Goal: Ask a question: Seek information or help from site administrators or community

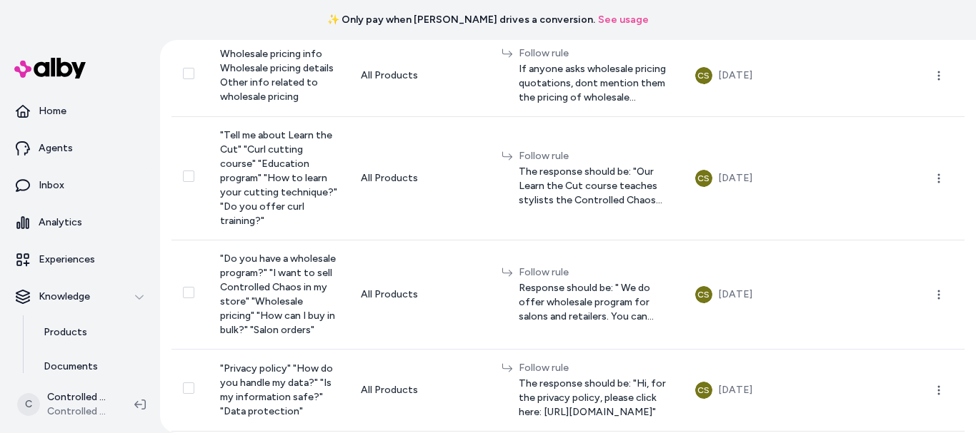
scroll to position [323, 0]
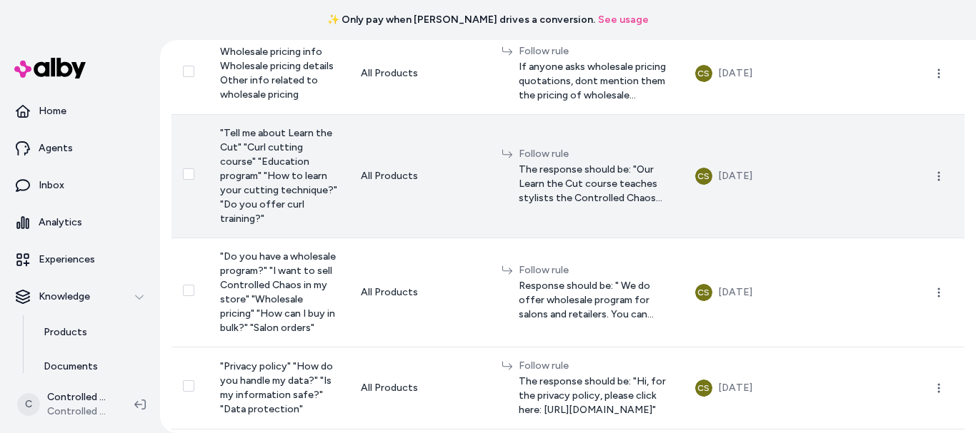
click at [608, 201] on span "The response should be: "Our Learn the Cut course teaches stylists the Controll…" at bounding box center [595, 184] width 154 height 43
click at [933, 182] on icon "button" at bounding box center [938, 176] width 11 height 11
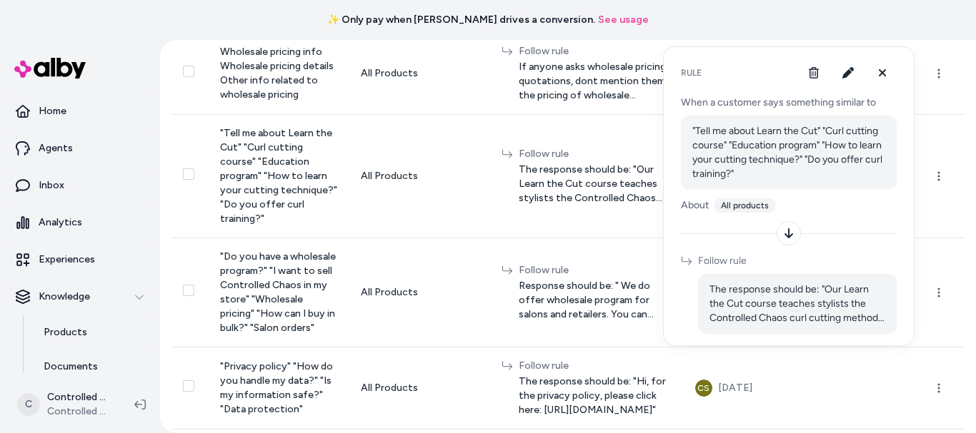
click at [790, 231] on icon at bounding box center [788, 233] width 11 height 11
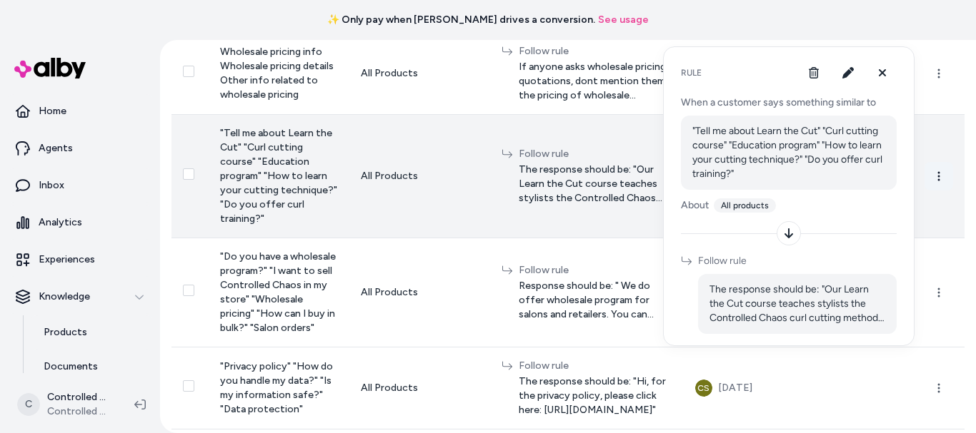
click at [933, 182] on icon "button" at bounding box center [938, 176] width 11 height 11
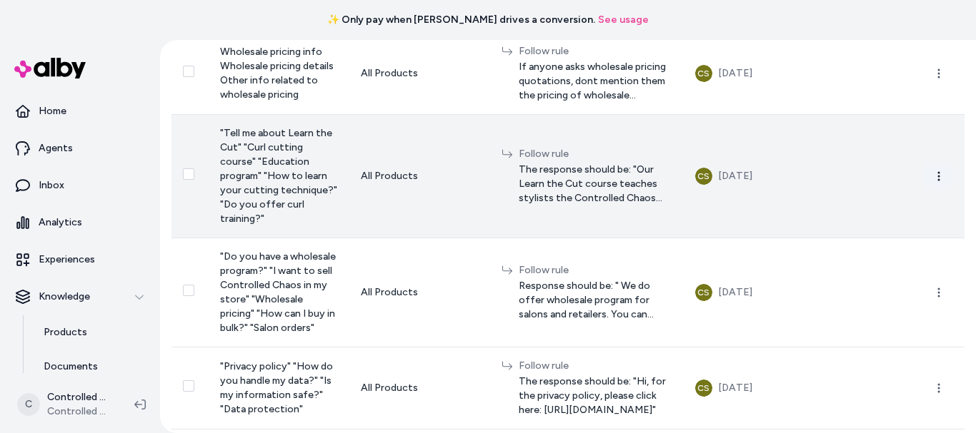
click at [933, 182] on icon "button" at bounding box center [938, 176] width 11 height 11
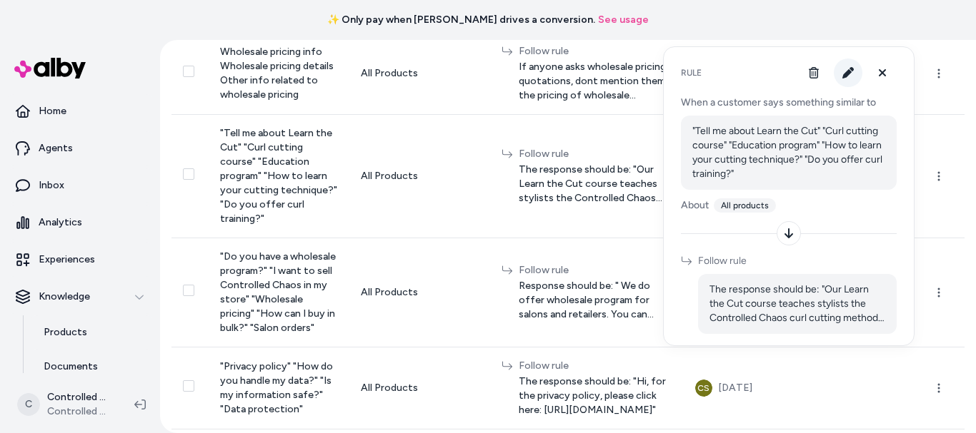
click at [853, 69] on button "button" at bounding box center [847, 73] width 29 height 29
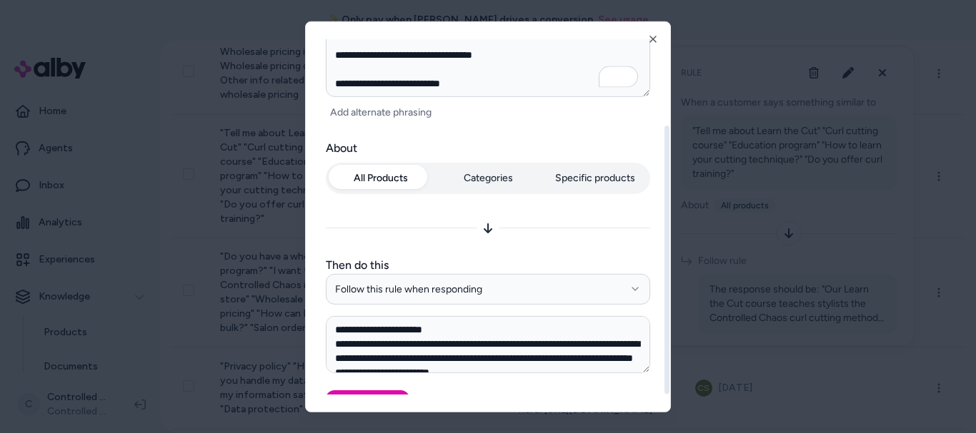
scroll to position [159, 0]
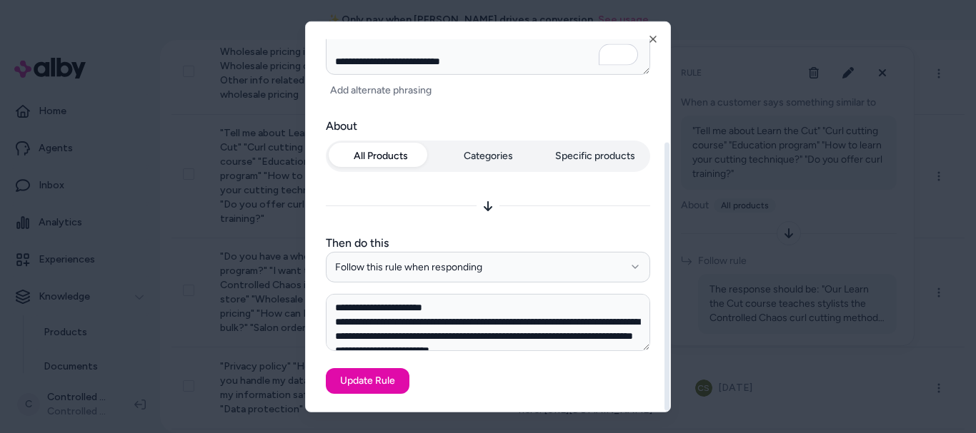
drag, startPoint x: 667, startPoint y: 127, endPoint x: 646, endPoint y: 316, distance: 189.8
click at [664, 316] on div at bounding box center [666, 276] width 5 height 269
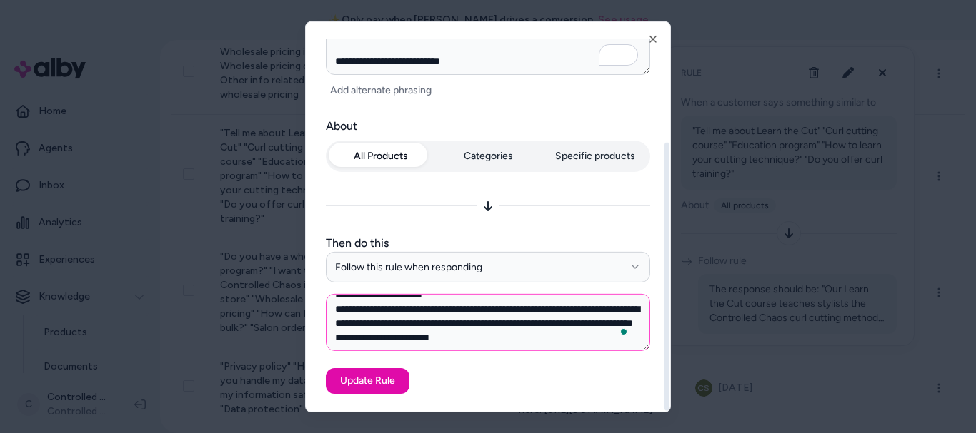
scroll to position [27, 0]
click at [654, 41] on icon "button" at bounding box center [652, 38] width 11 height 11
type textarea "*"
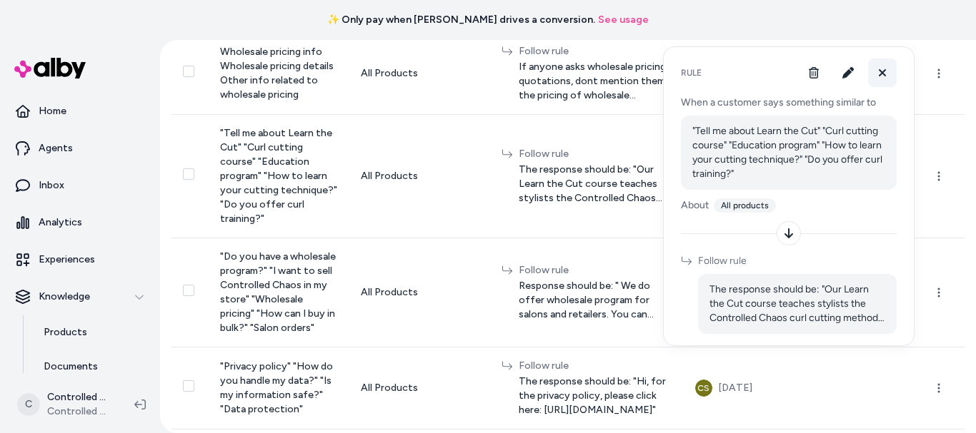
click at [886, 75] on icon at bounding box center [881, 72] width 11 height 11
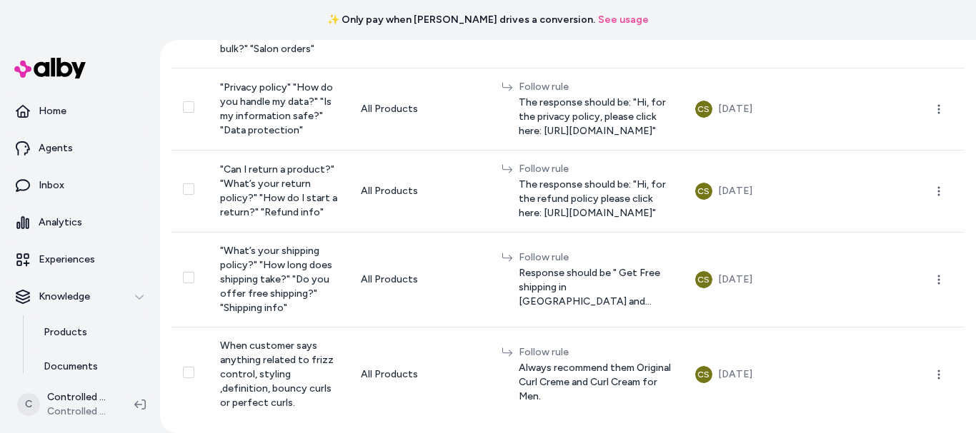
scroll to position [741, 0]
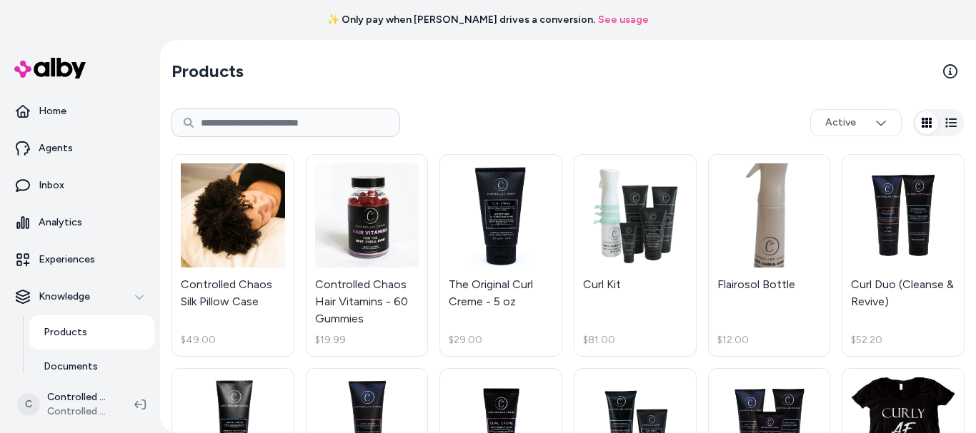
scroll to position [103, 0]
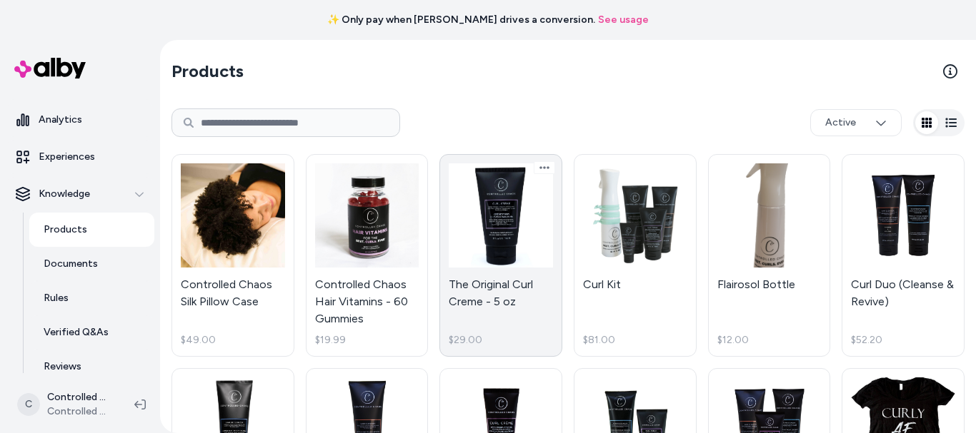
click at [482, 284] on link "The Original Curl Creme - 5 oz $29.00" at bounding box center [500, 255] width 123 height 203
click at [483, 291] on link "The Original Curl Creme - 5 oz $29.00" at bounding box center [500, 255] width 123 height 203
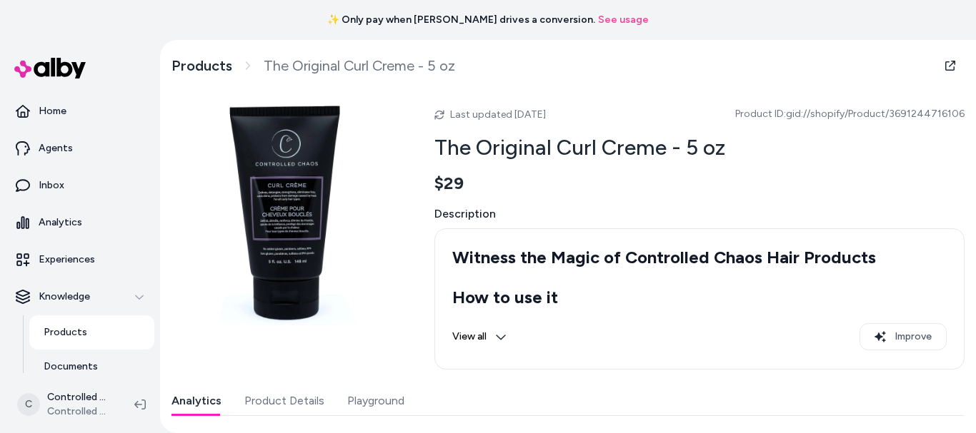
click at [370, 403] on button "Playground" at bounding box center [375, 401] width 57 height 29
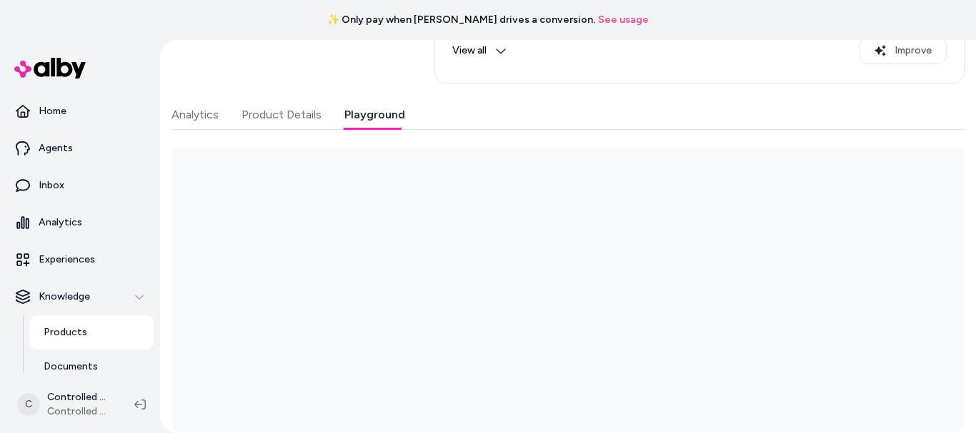
scroll to position [297, 0]
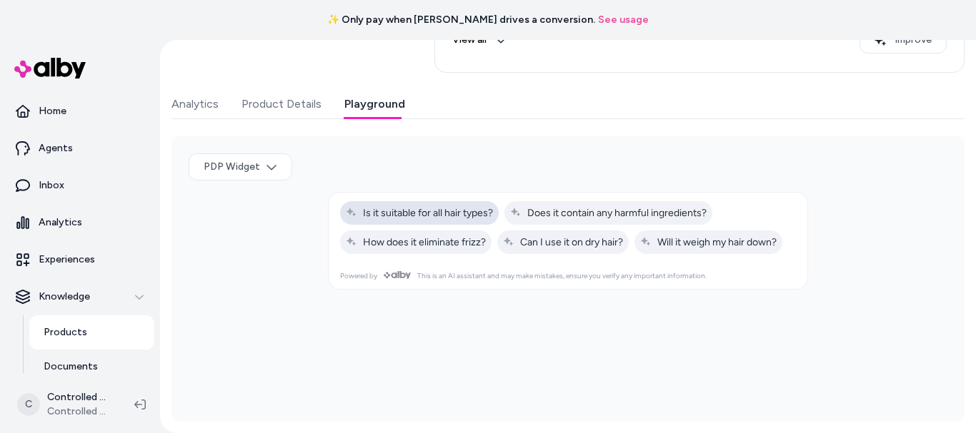
click at [441, 215] on span "Is it suitable for all hair types?" at bounding box center [419, 213] width 147 height 12
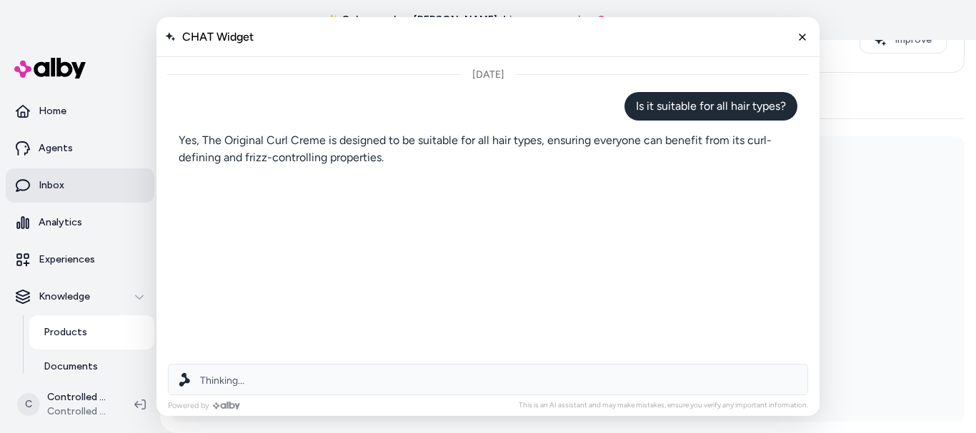
click at [74, 179] on link "Inbox" at bounding box center [80, 186] width 149 height 34
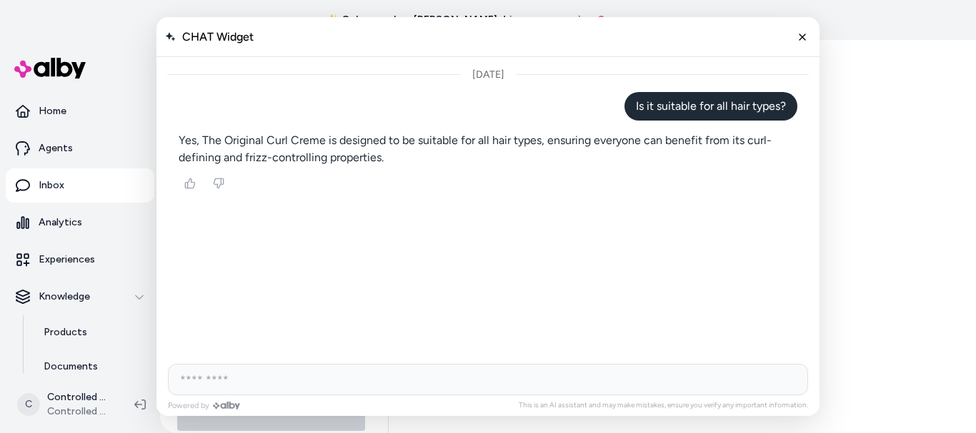
click at [67, 185] on link "Inbox" at bounding box center [80, 186] width 149 height 34
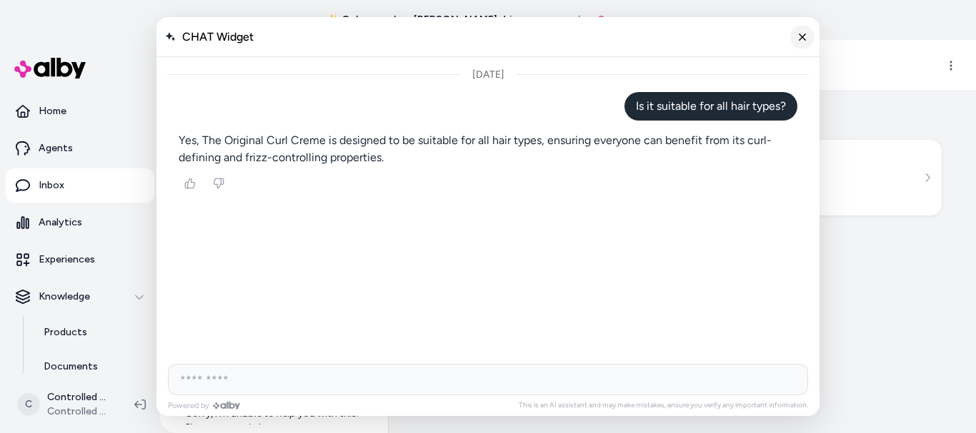
click at [798, 32] on icon "Close chat" at bounding box center [802, 37] width 12 height 12
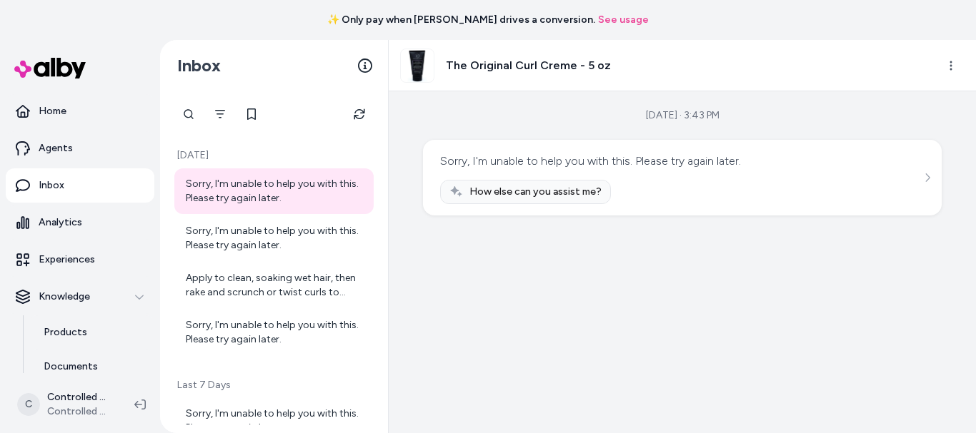
scroll to position [12, 0]
